Goal: Use online tool/utility: Utilize a website feature to perform a specific function

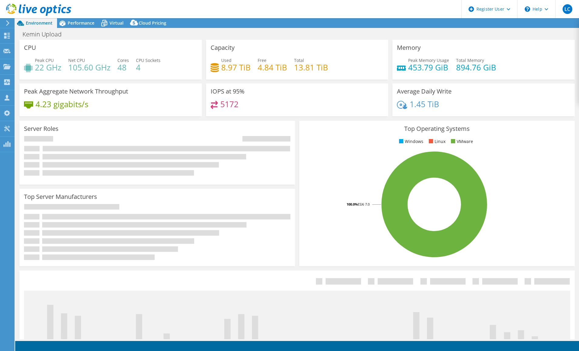
select select "USWest"
select select "USD"
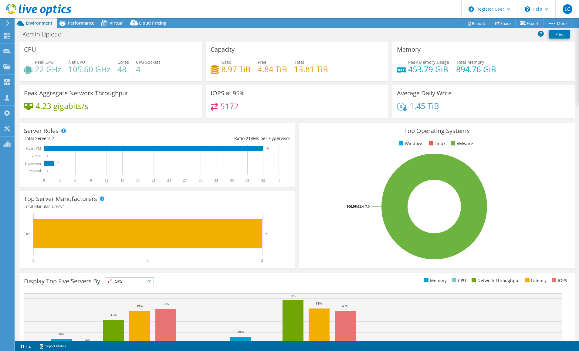
click at [81, 23] on span "Performance" at bounding box center [81, 23] width 27 height 6
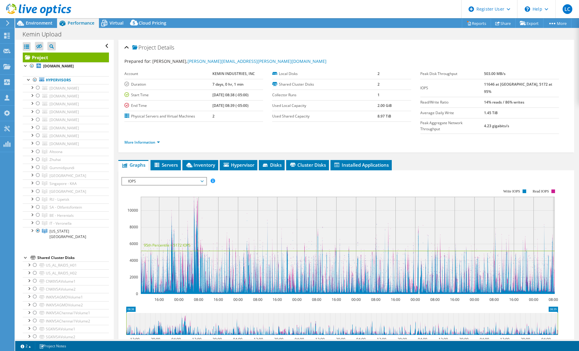
click at [385, 1] on header "LC Dell User Lee Christofferson [EMAIL_ADDRESS][PERSON_NAME][DOMAIN_NAME] Dell …" at bounding box center [289, 9] width 579 height 18
click at [33, 142] on div at bounding box center [32, 143] width 6 height 6
click at [39, 142] on div at bounding box center [38, 143] width 6 height 7
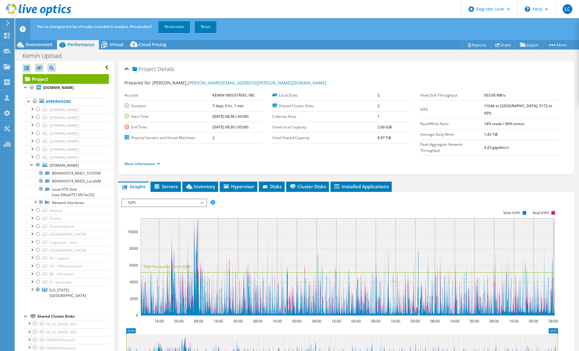
click at [39, 288] on div at bounding box center [38, 289] width 6 height 7
click at [178, 24] on link "Recalculate" at bounding box center [174, 26] width 32 height 11
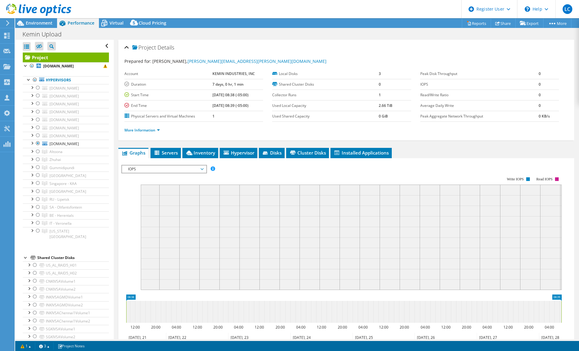
click at [352, 10] on header "LC Dell User Lee Christofferson [EMAIL_ADDRESS][PERSON_NAME][DOMAIN_NAME] Dell …" at bounding box center [289, 9] width 579 height 18
click at [46, 22] on span "Environment" at bounding box center [39, 23] width 27 height 6
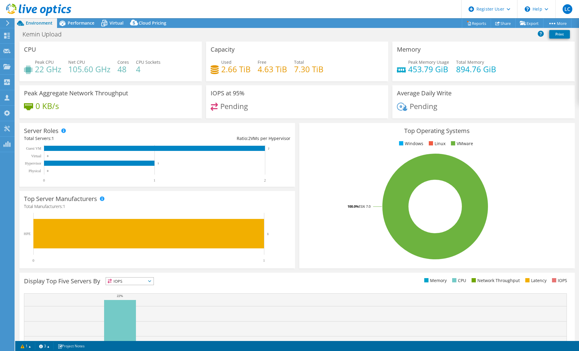
click at [371, 12] on header "LC Dell User Lee Christofferson [EMAIL_ADDRESS][PERSON_NAME][DOMAIN_NAME] Dell …" at bounding box center [289, 9] width 579 height 18
click at [108, 23] on icon at bounding box center [104, 23] width 11 height 11
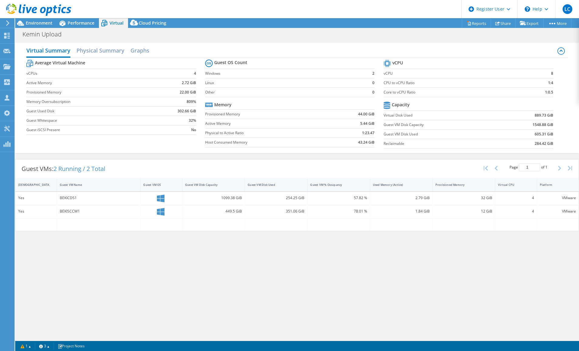
click at [353, 10] on header "LC Dell User Lee Christofferson [EMAIL_ADDRESS][PERSON_NAME][DOMAIN_NAME] Dell …" at bounding box center [289, 9] width 579 height 18
